Goal: Navigation & Orientation: Understand site structure

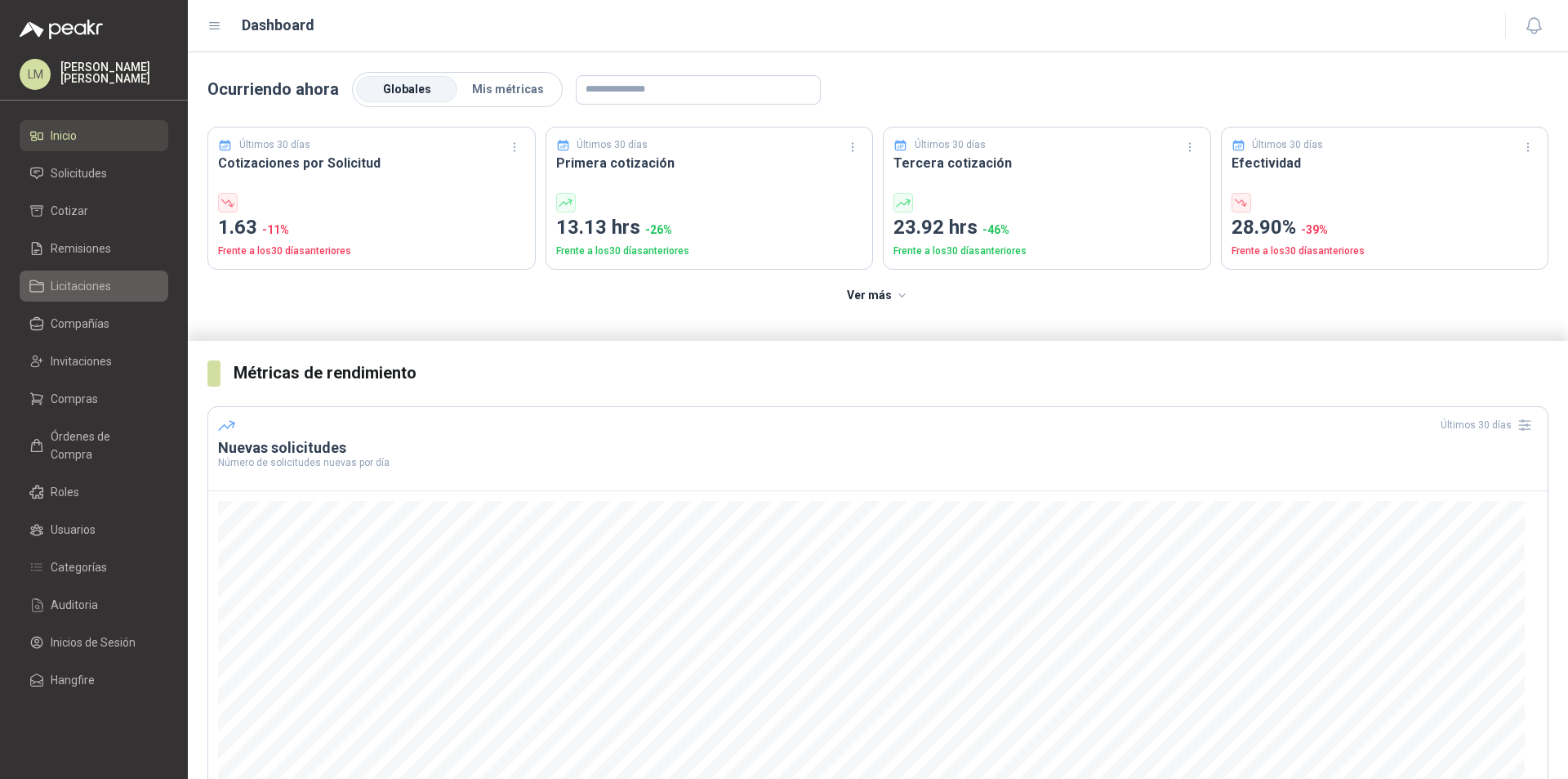
click at [81, 298] on link "Licitaciones" at bounding box center [94, 286] width 149 height 31
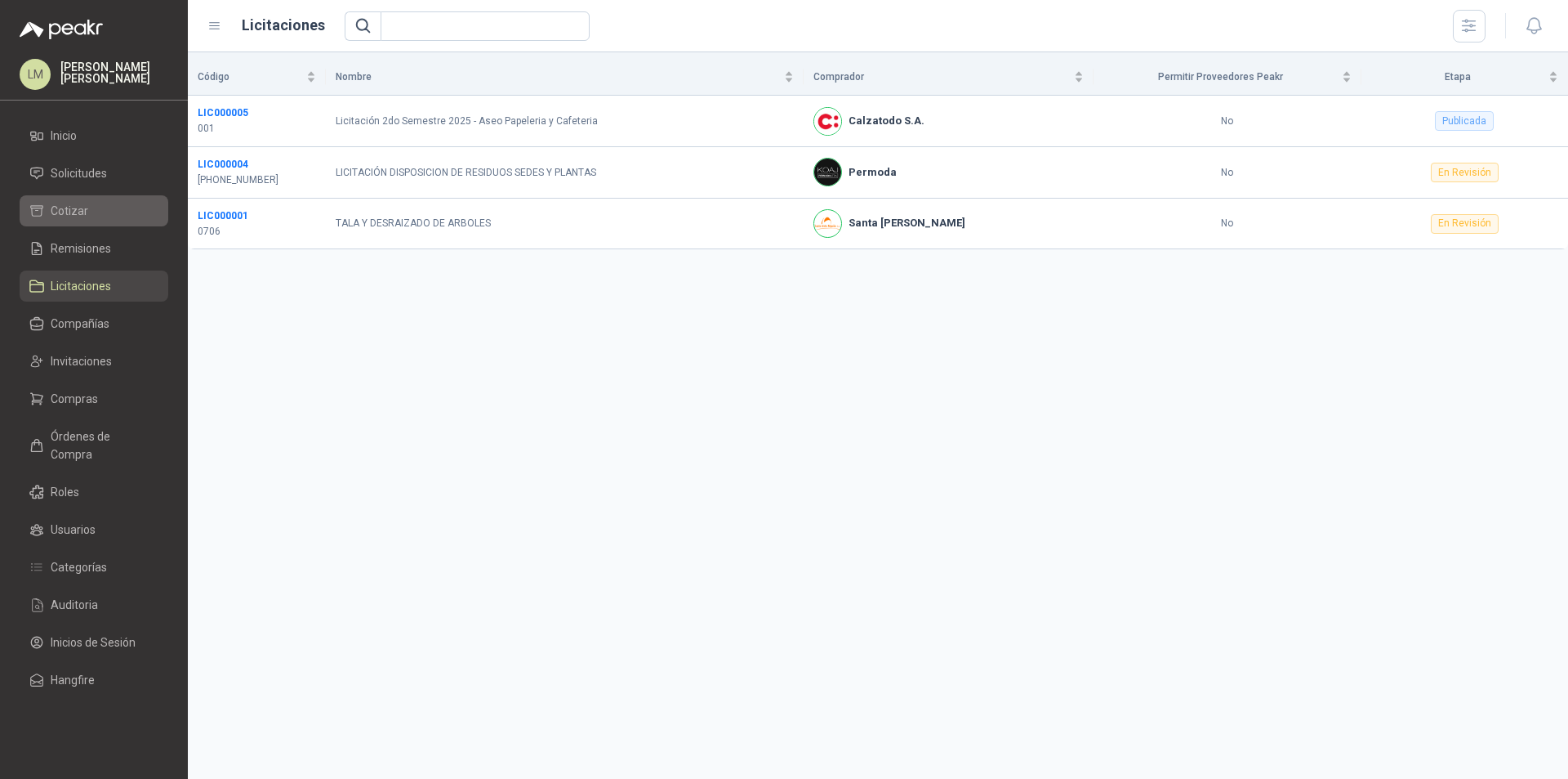
click at [83, 209] on span "Cotizar" at bounding box center [69, 211] width 37 height 18
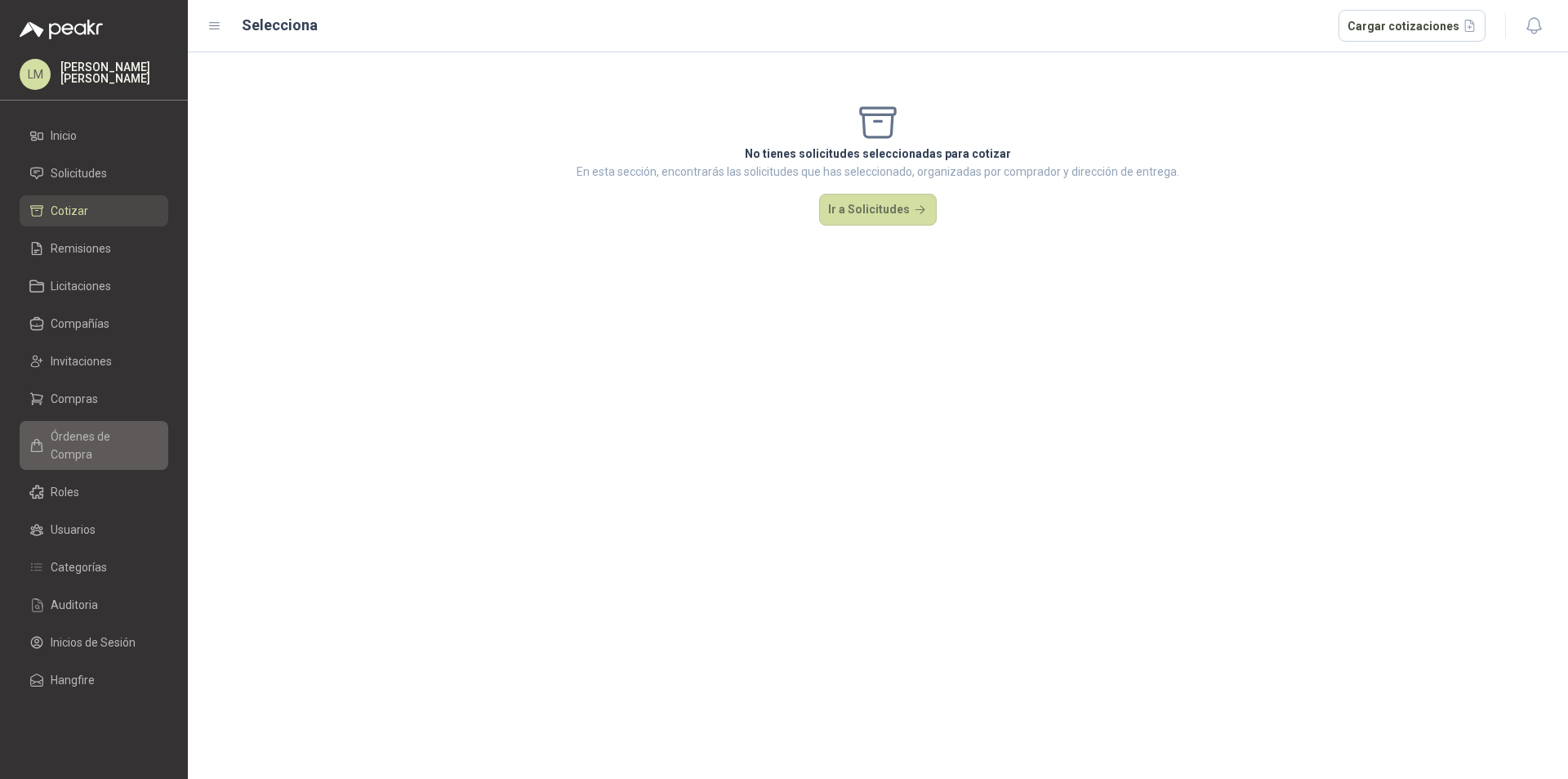
click at [133, 434] on span "Órdenes de Compra" at bounding box center [101, 445] width 102 height 36
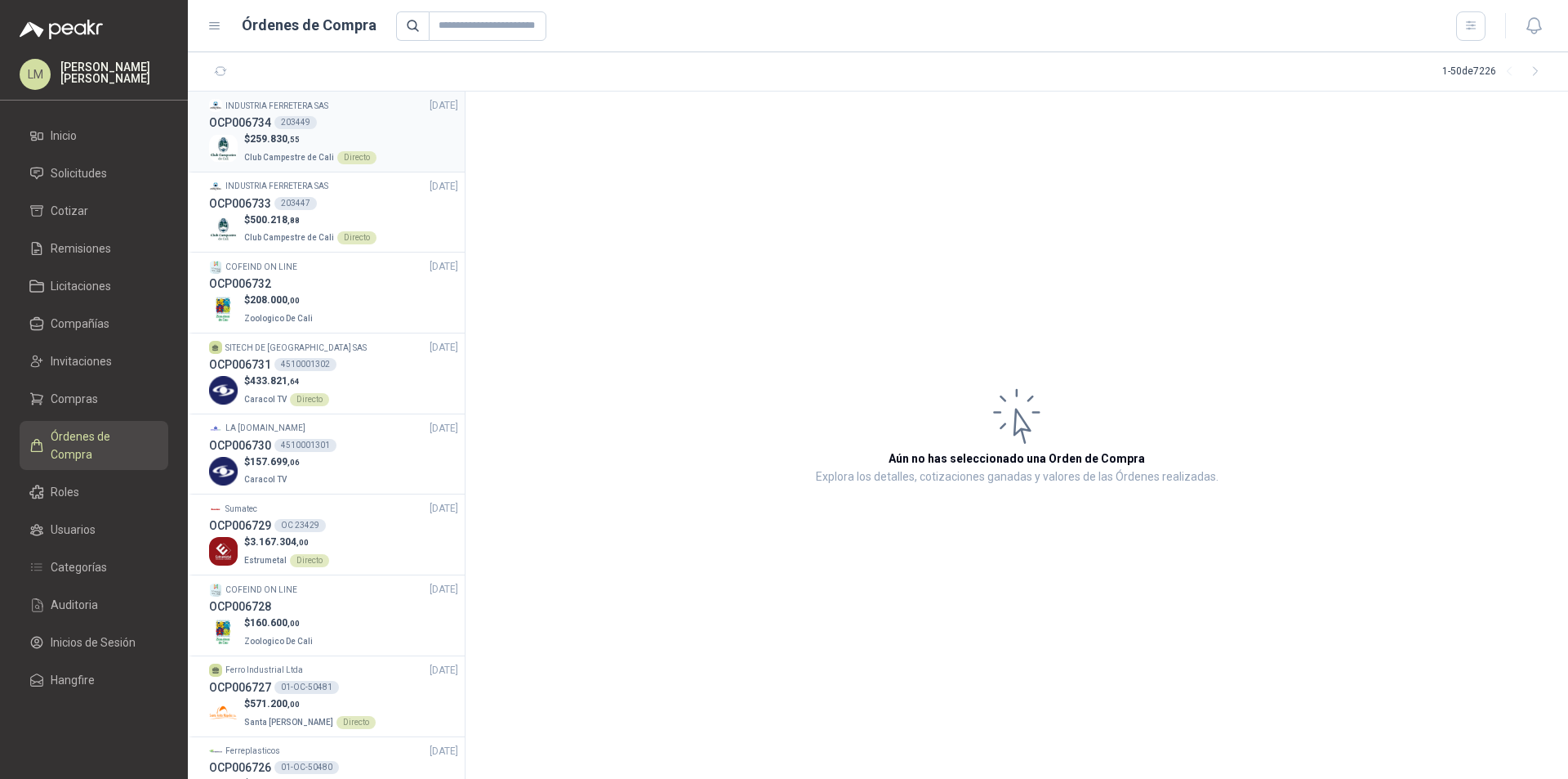
click at [408, 129] on div "OCP006734 203449" at bounding box center [333, 122] width 249 height 18
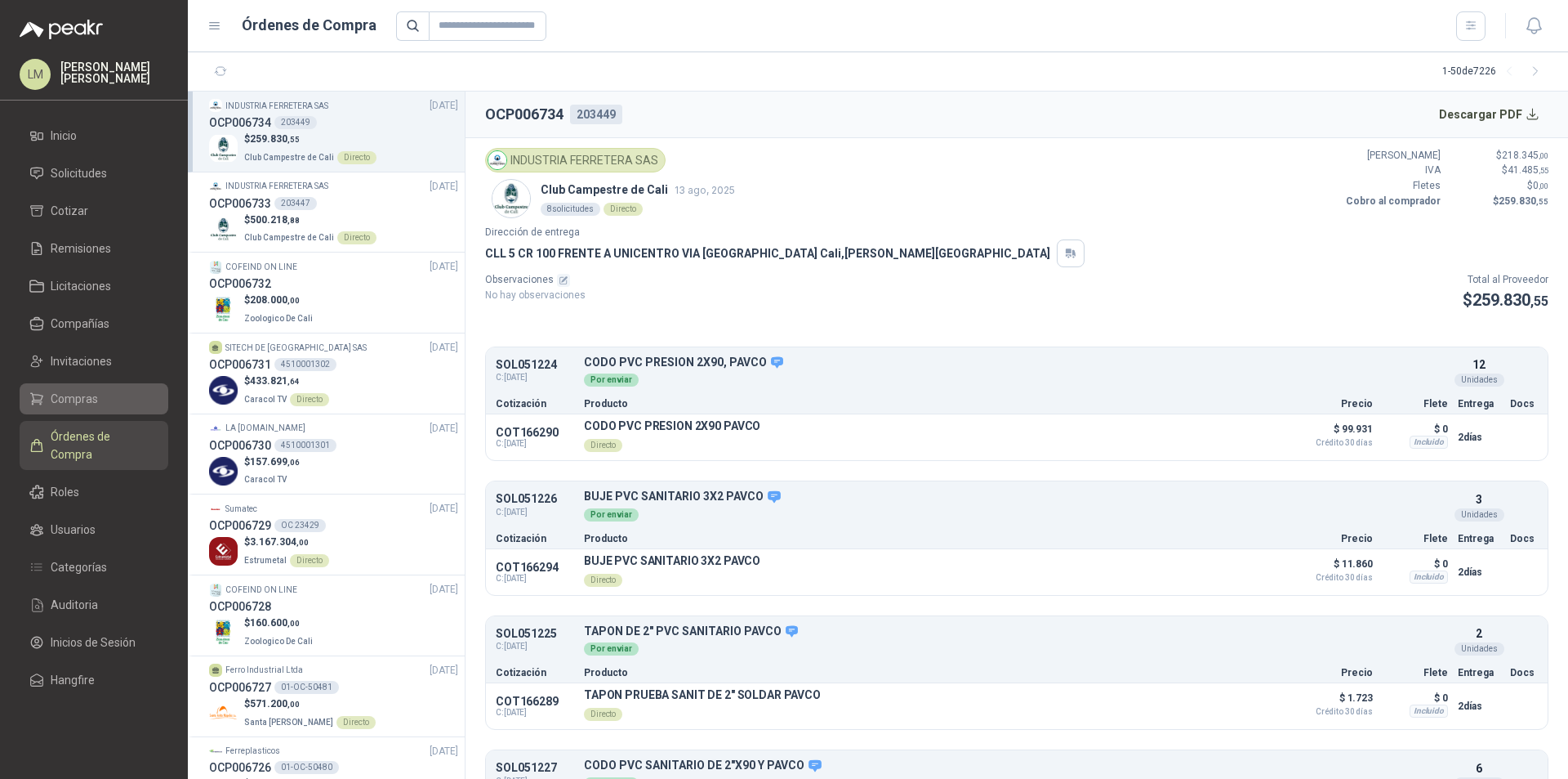
click at [116, 400] on li "Compras" at bounding box center [93, 399] width 129 height 18
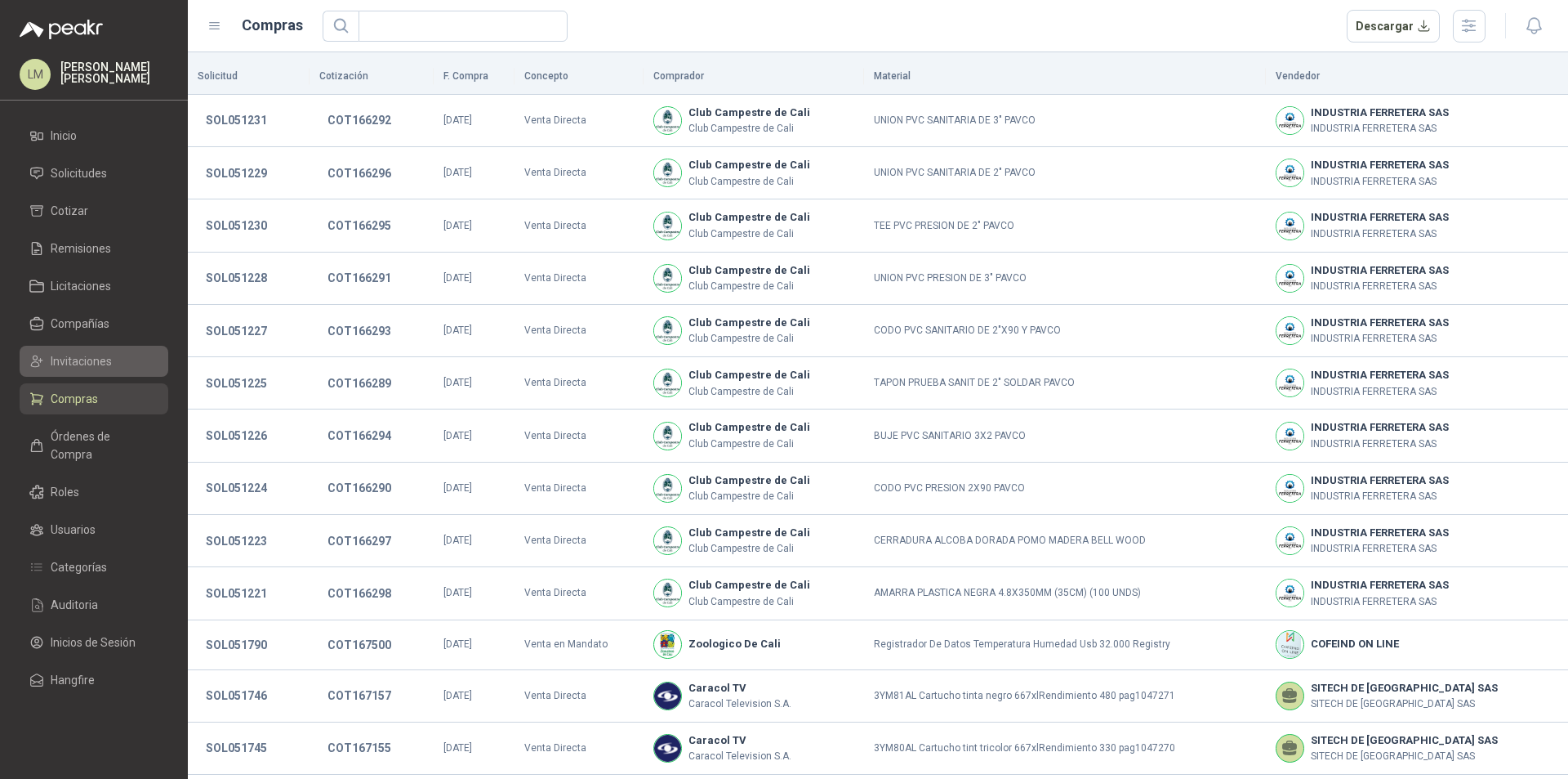
click at [95, 354] on span "Invitaciones" at bounding box center [81, 360] width 61 height 18
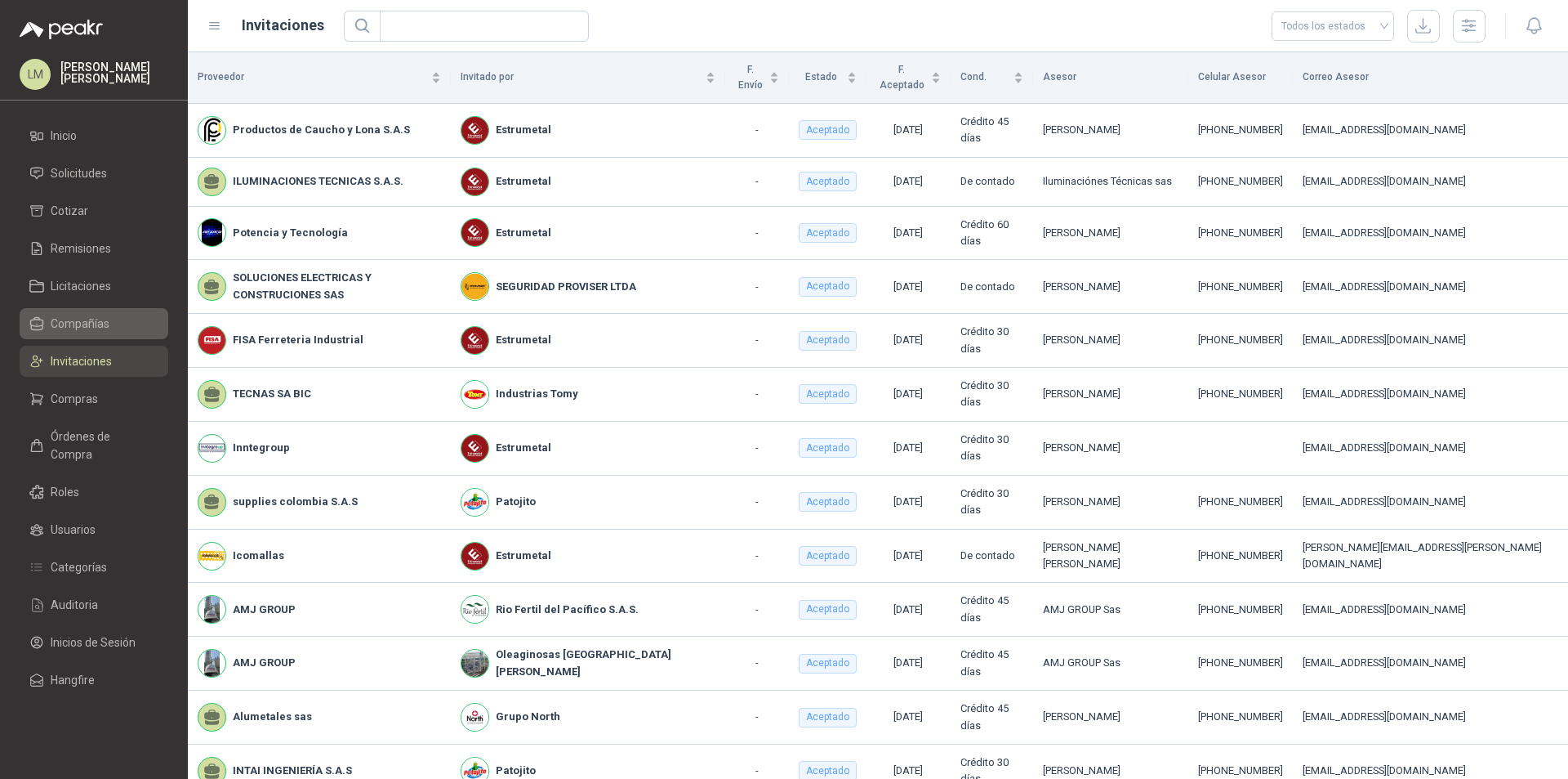
click at [109, 325] on li "Compañías" at bounding box center [93, 323] width 129 height 18
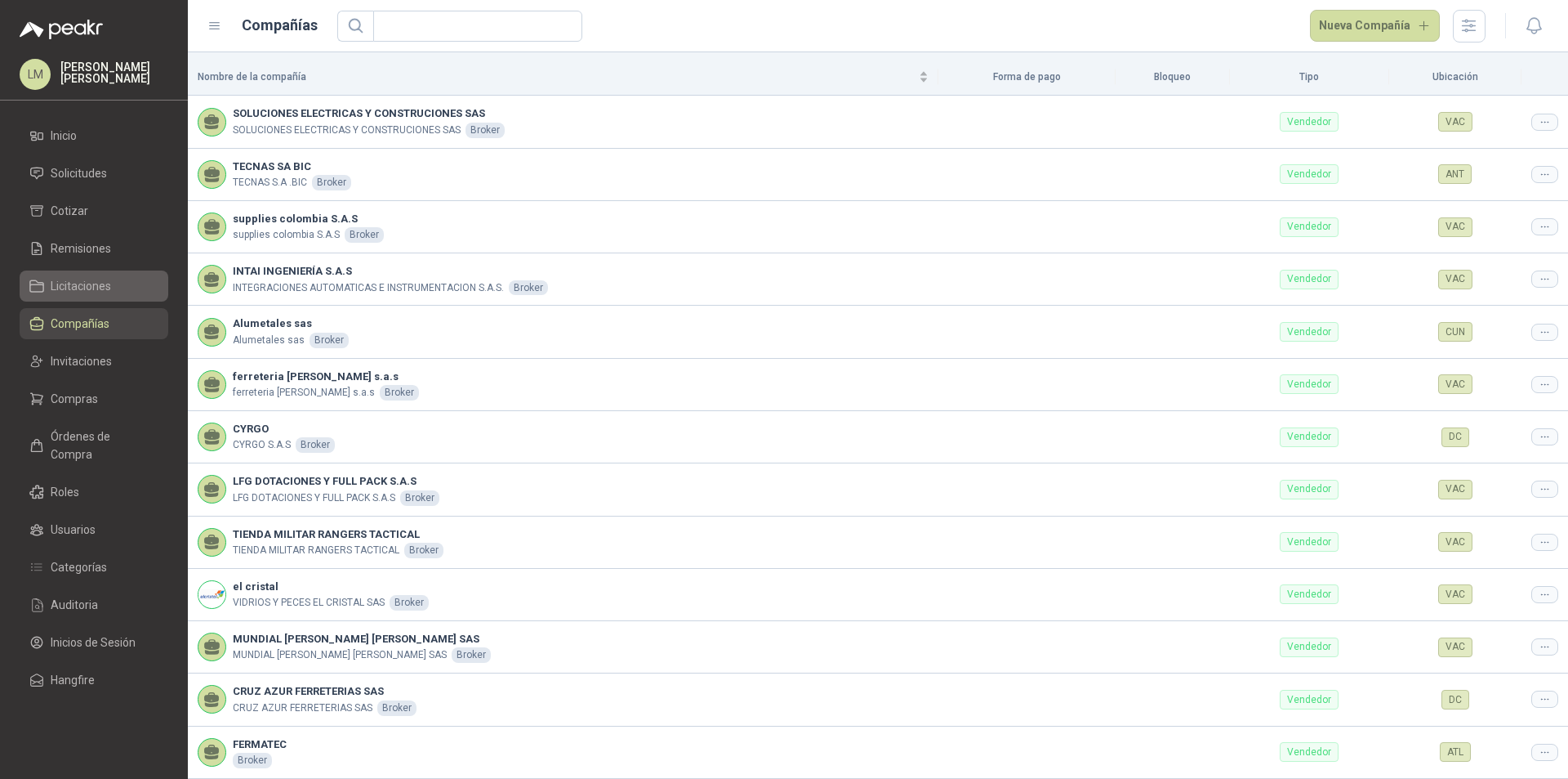
click at [96, 274] on link "Licitaciones" at bounding box center [94, 286] width 149 height 31
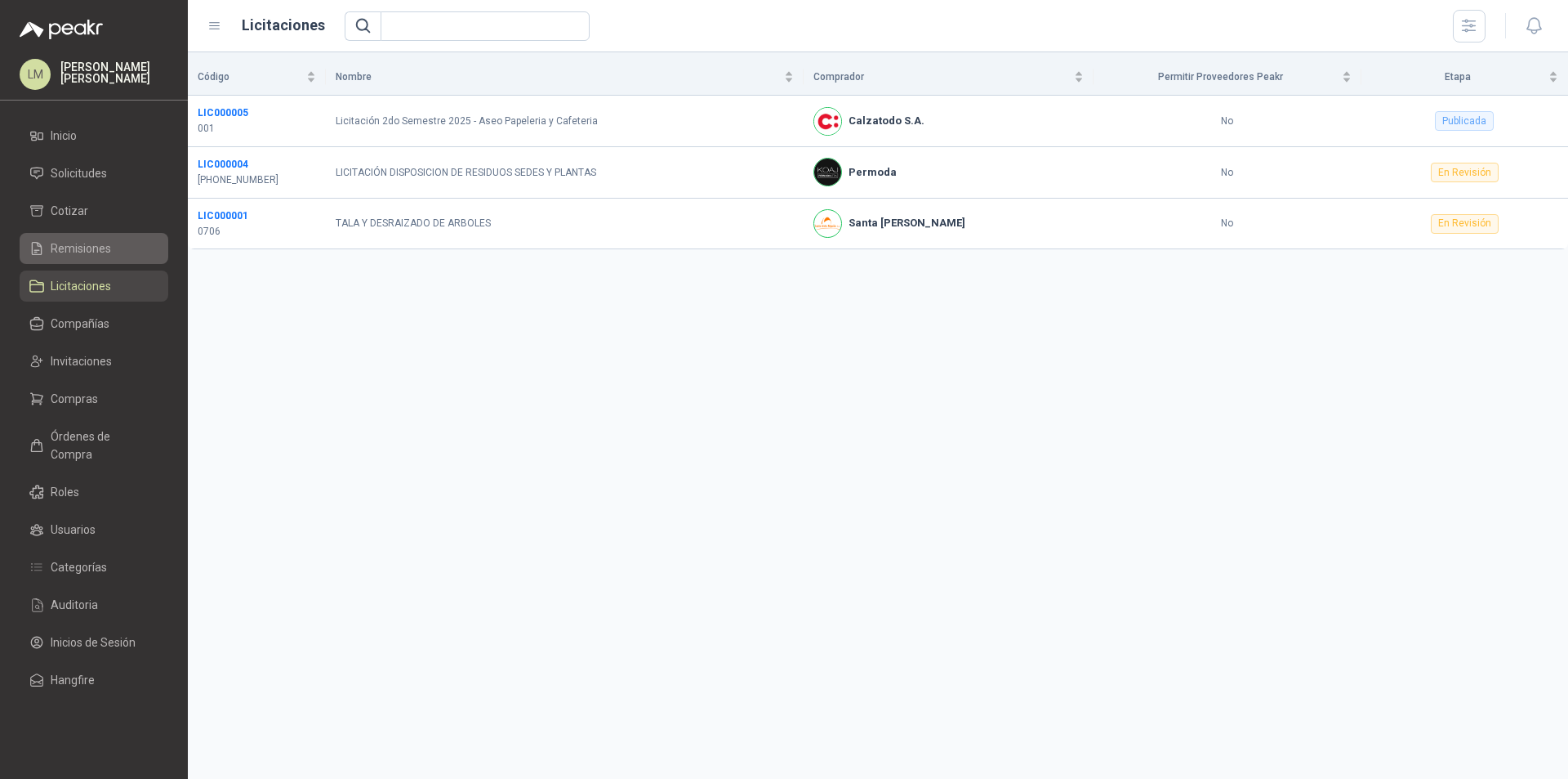
click at [111, 246] on li "Remisiones" at bounding box center [93, 248] width 129 height 18
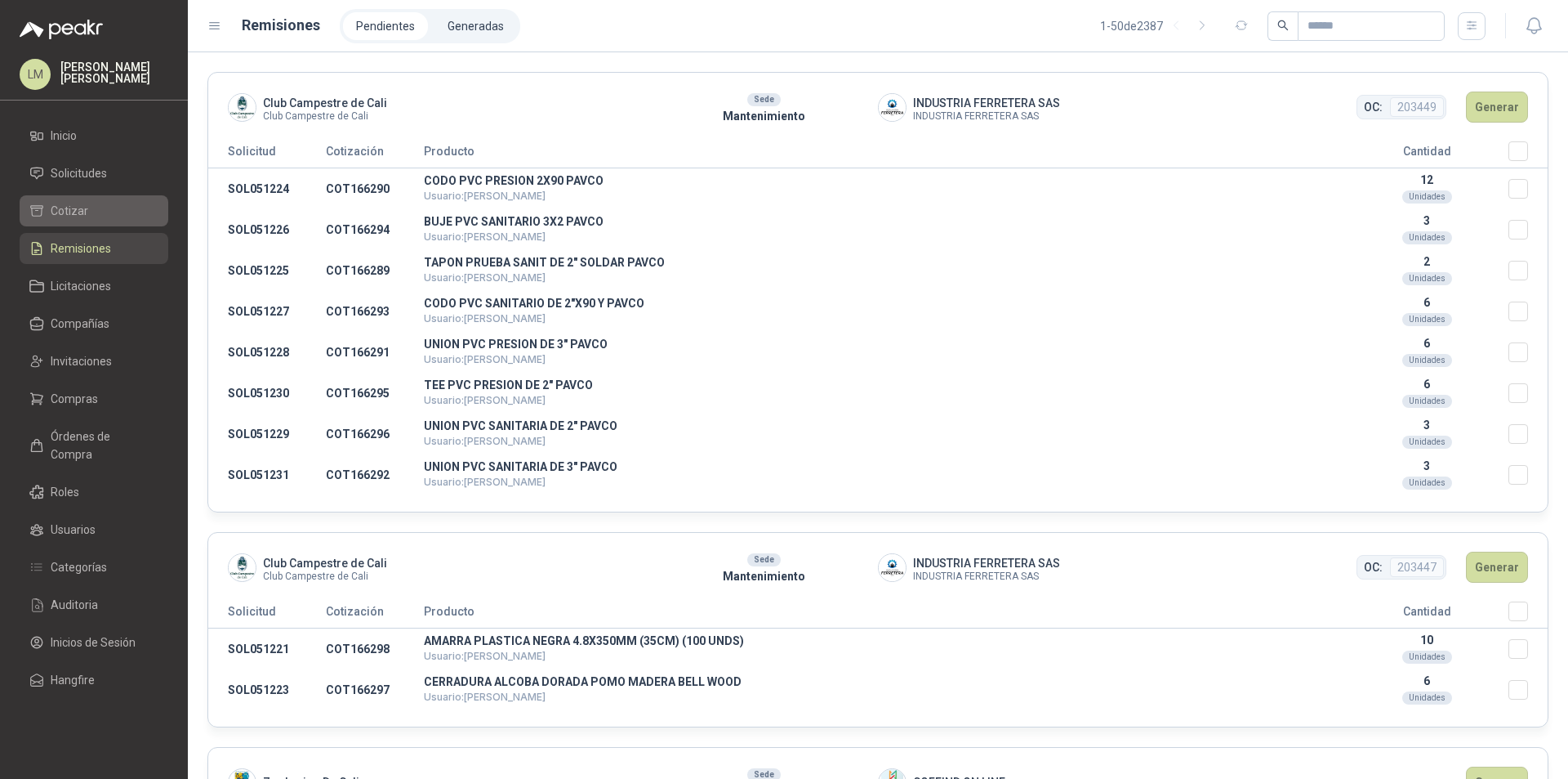
click at [85, 212] on span "Cotizar" at bounding box center [69, 211] width 37 height 18
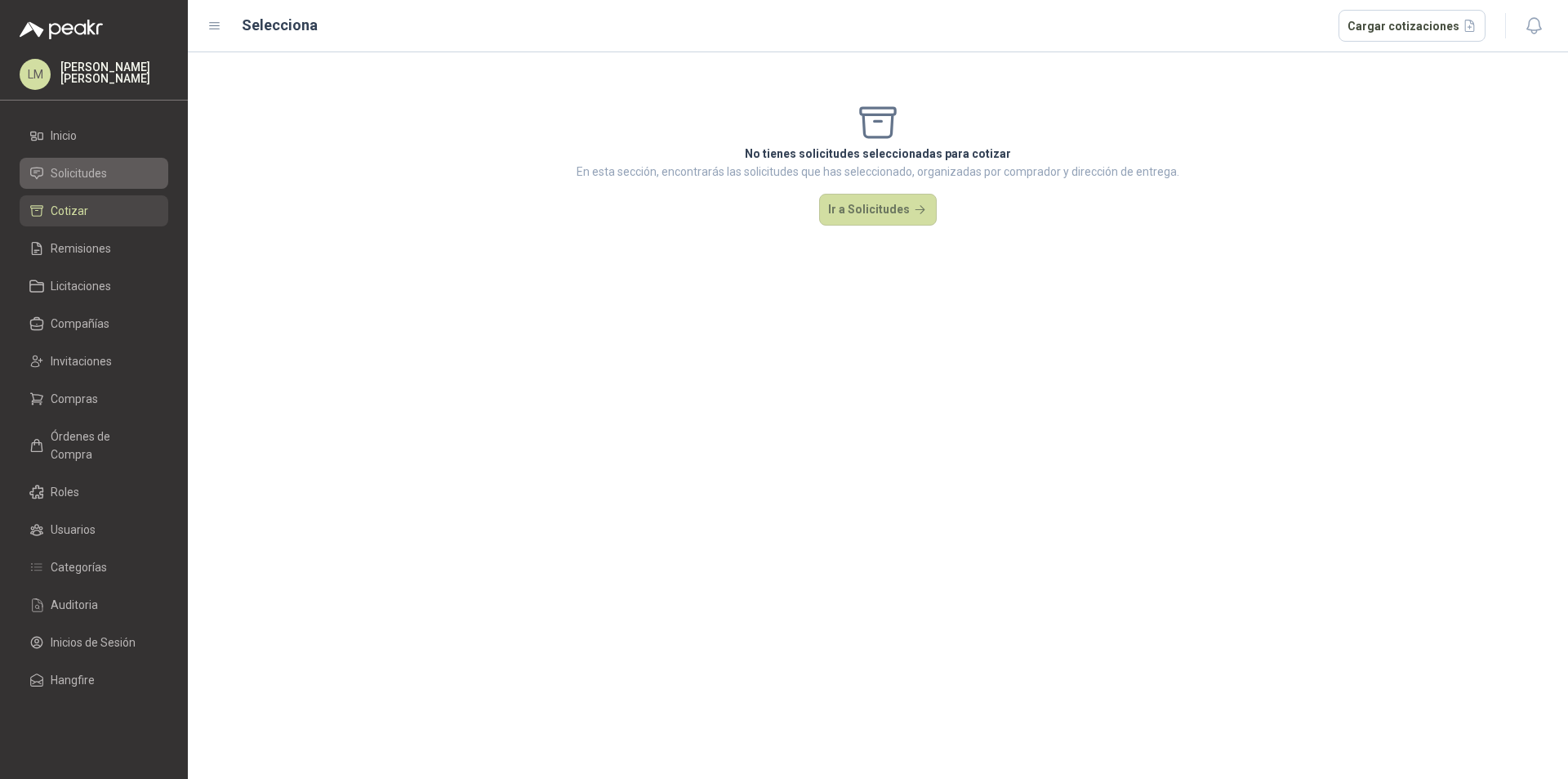
click at [73, 174] on span "Solicitudes" at bounding box center [78, 173] width 56 height 18
